Goal: Complete application form

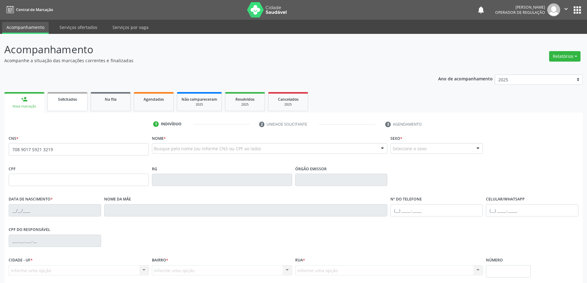
type input "708 9017 5921 3219"
type input "0674212100"
type input "SP"
type input "[DATE]"
type input "[PHONE_NUMBER]"
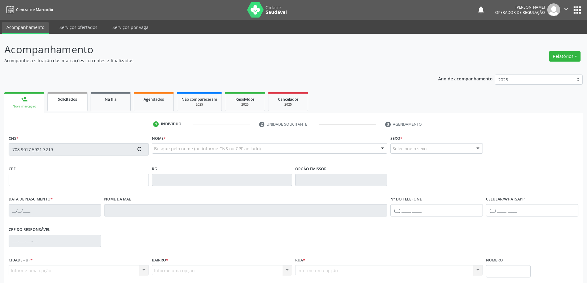
type input "[PHONE_NUMBER]"
type input "08"
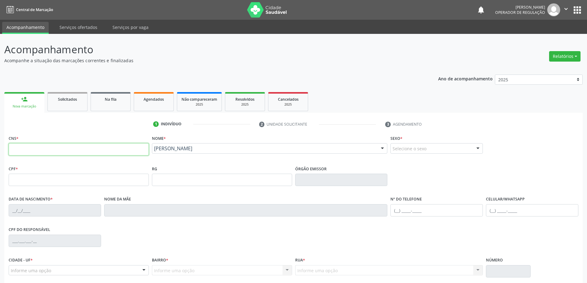
click at [17, 148] on input "text" at bounding box center [79, 149] width 140 height 12
type input "708 2071 4315 7242"
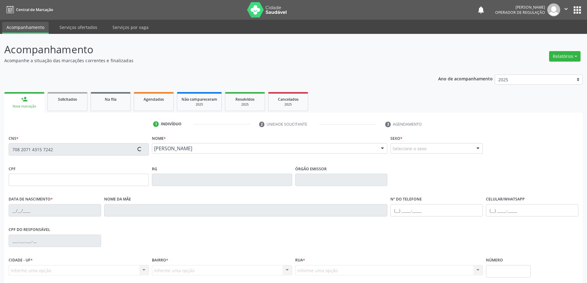
type input "1542473837"
type input "[DATE]"
type input "[PHONE_NUMBER]"
type input "S/N"
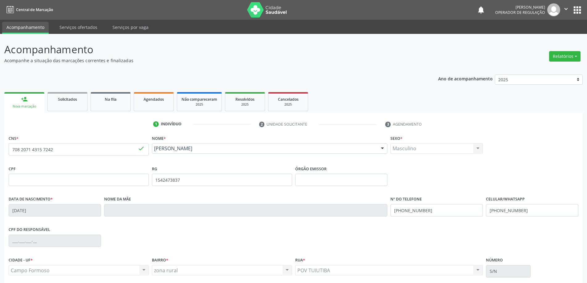
click at [564, 9] on icon "" at bounding box center [566, 9] width 7 height 7
click at [551, 35] on link "Sair" at bounding box center [550, 37] width 43 height 9
